Goal: Information Seeking & Learning: Learn about a topic

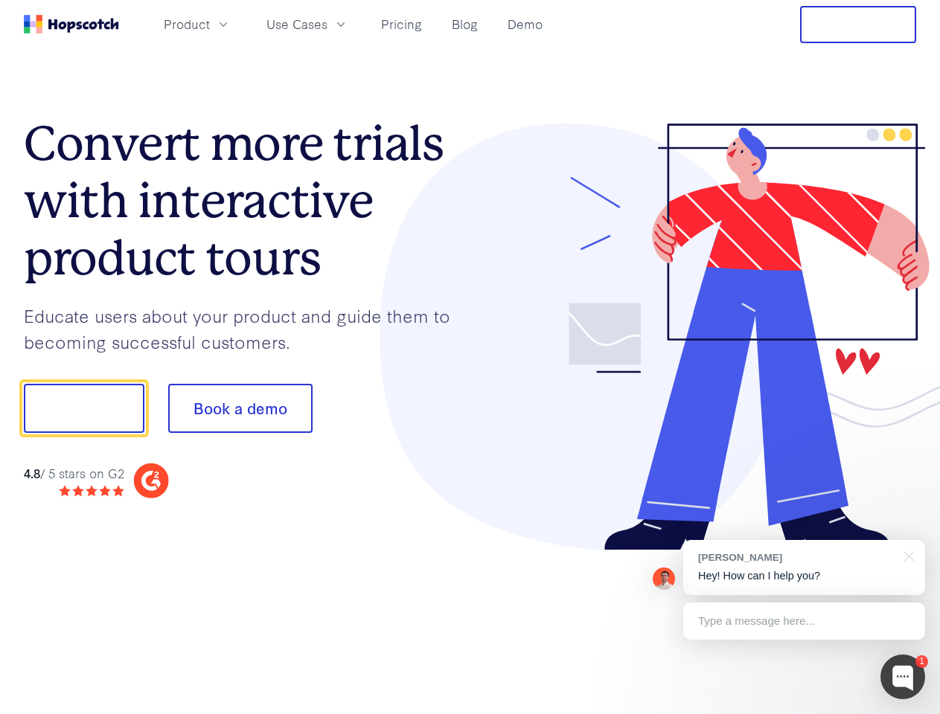
click at [470, 357] on div at bounding box center [693, 338] width 447 height 428
click at [210, 24] on span "Product" at bounding box center [187, 24] width 46 height 19
click at [327, 24] on span "Use Cases" at bounding box center [296, 24] width 61 height 19
click at [858, 25] on button "Free Trial" at bounding box center [858, 24] width 116 height 37
click at [83, 409] on button "Show me!" at bounding box center [84, 408] width 121 height 49
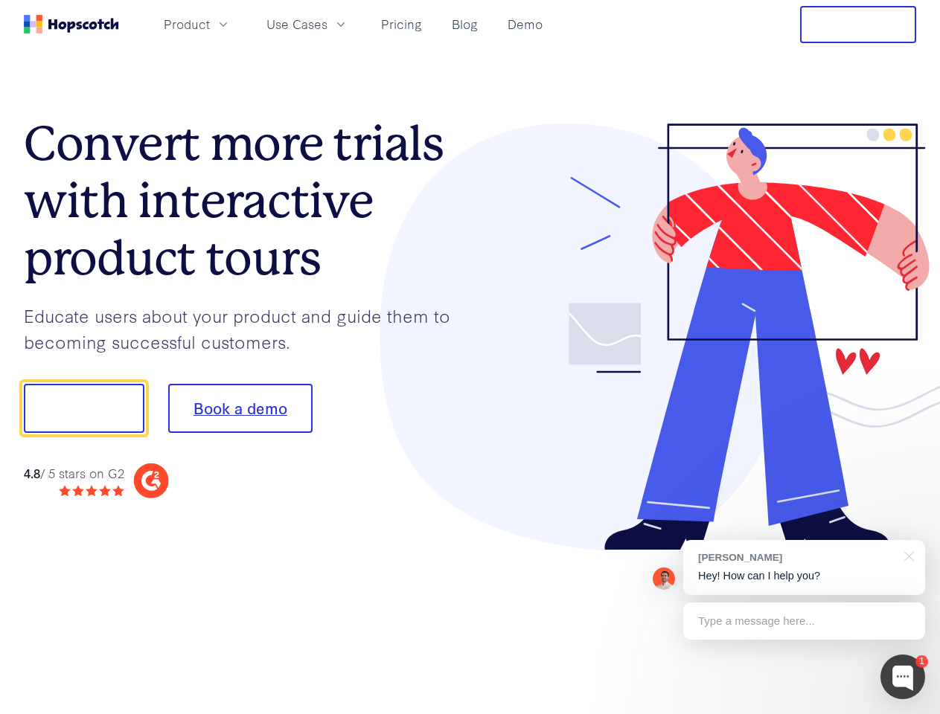
click at [240, 409] on button "Book a demo" at bounding box center [240, 408] width 144 height 49
click at [903, 677] on div at bounding box center [902, 677] width 45 height 45
click at [804, 568] on div "[PERSON_NAME] Hey! How can I help you?" at bounding box center [804, 567] width 242 height 55
click at [906, 555] on div at bounding box center [906, 555] width 37 height 31
click at [804, 621] on div "Type a message here..." at bounding box center [804, 621] width 242 height 37
